Goal: Navigation & Orientation: Find specific page/section

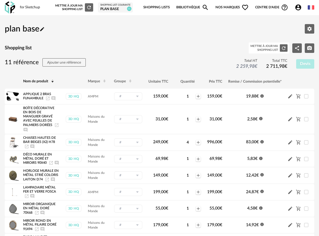
click at [10, 9] on img at bounding box center [10, 7] width 10 height 12
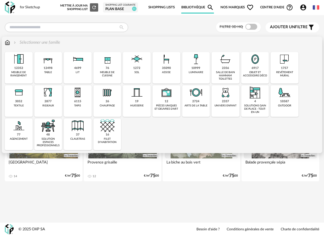
click at [49, 96] on img at bounding box center [48, 92] width 14 height 14
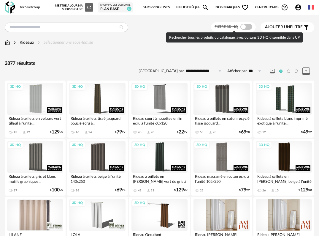
click at [247, 24] on span at bounding box center [247, 27] width 12 height 6
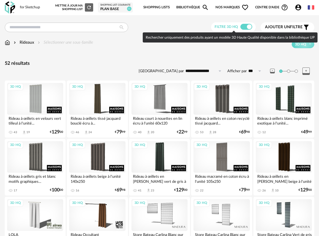
click at [106, 8] on div "plan base" at bounding box center [115, 9] width 30 height 5
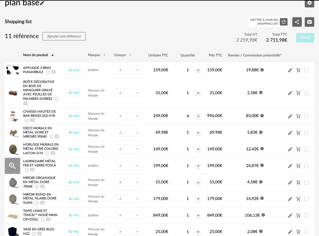
scroll to position [119, 0]
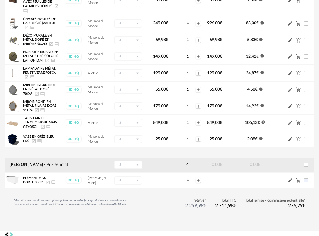
drag, startPoint x: 157, startPoint y: 224, endPoint x: 176, endPoint y: 199, distance: 31.1
click at [158, 224] on div "*Voir détail des conditions prescripteurs précises au sein des fiches produits …" at bounding box center [160, 211] width 310 height 26
